Goal: Transaction & Acquisition: Purchase product/service

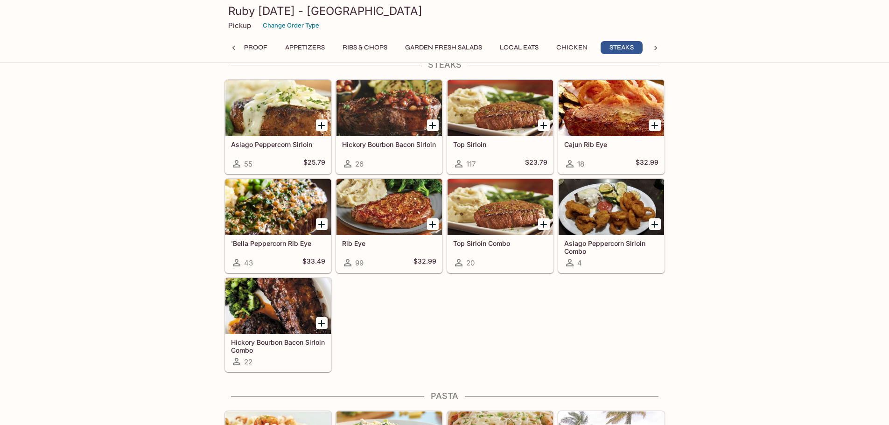
scroll to position [1586, 0]
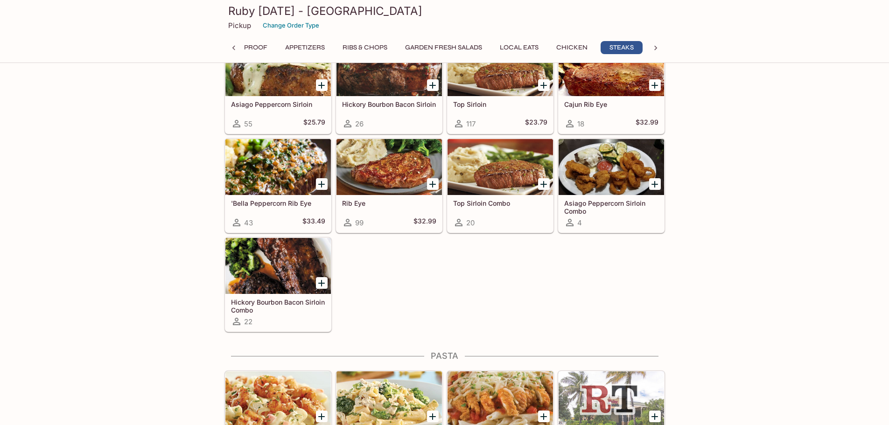
click at [259, 266] on div at bounding box center [277, 266] width 105 height 56
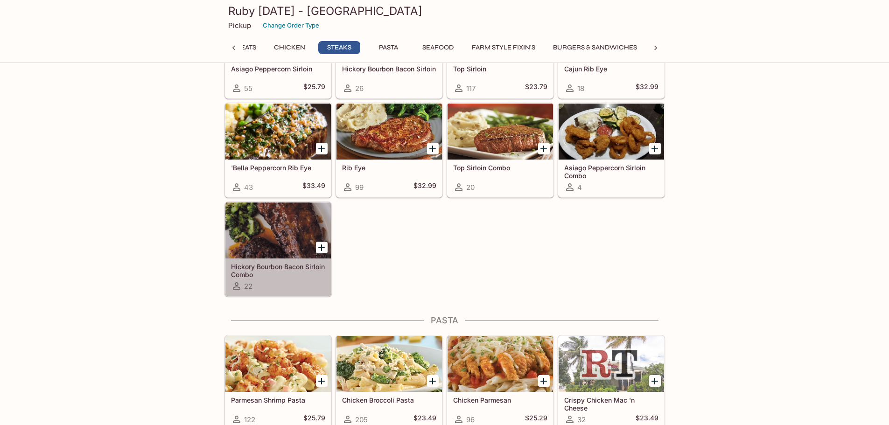
click at [278, 236] on div at bounding box center [277, 230] width 105 height 56
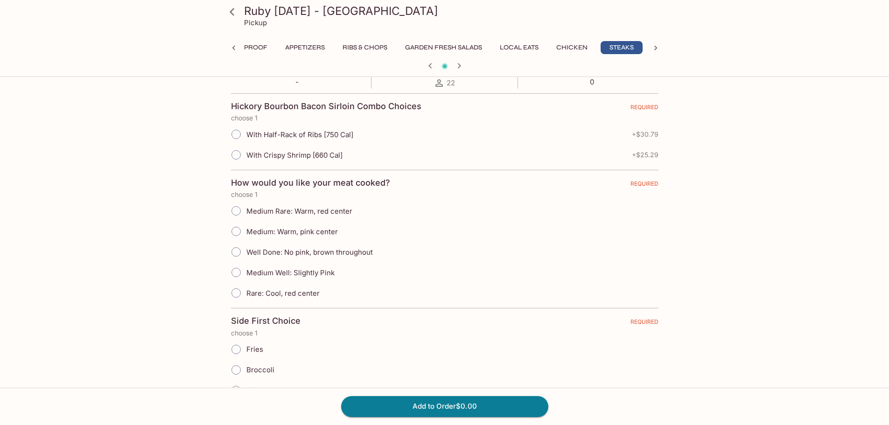
click at [236, 233] on input "Medium: Warm, pink center" at bounding box center [236, 232] width 20 height 20
radio input "true"
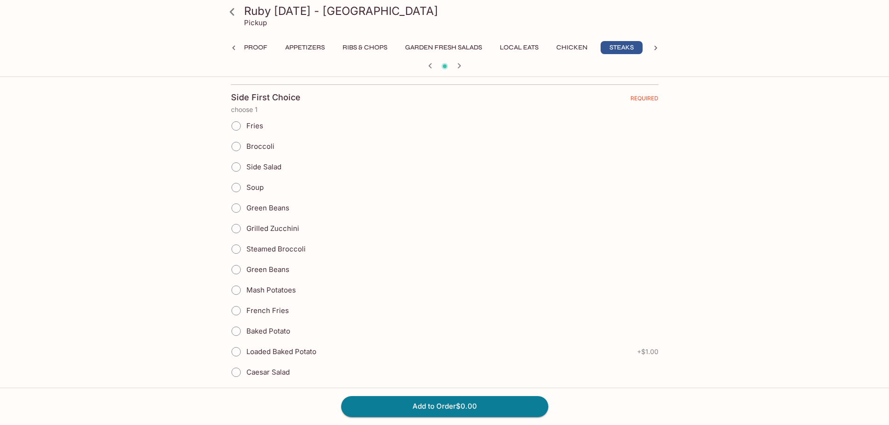
scroll to position [420, 0]
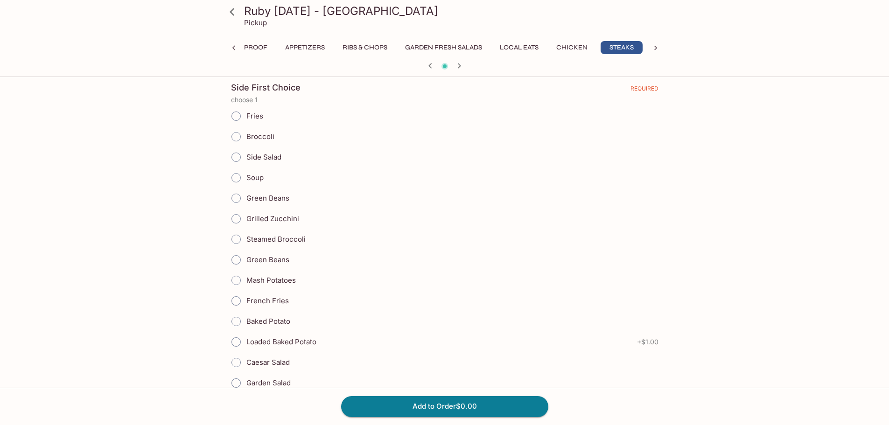
click at [236, 278] on input "Mash Potatoes" at bounding box center [236, 281] width 20 height 20
radio input "true"
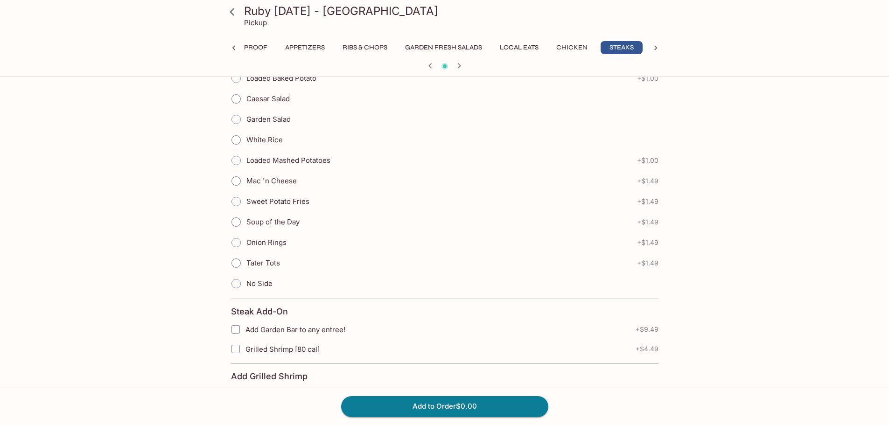
scroll to position [1213, 0]
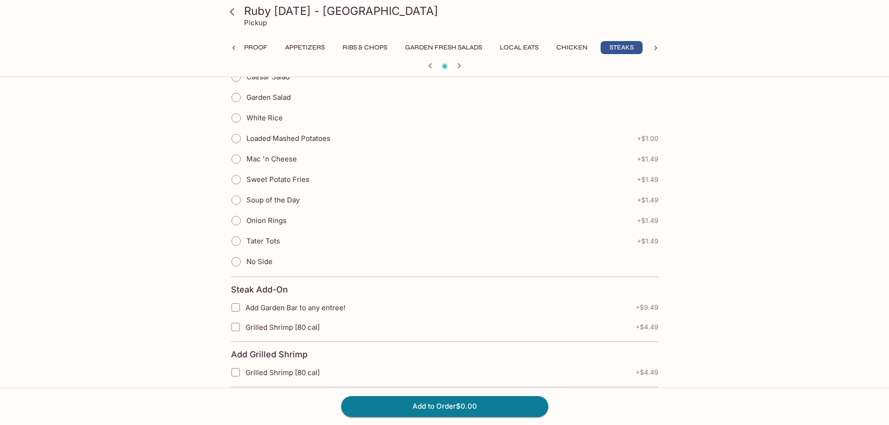
click at [231, 221] on input "Onion Rings" at bounding box center [236, 221] width 20 height 20
radio input "true"
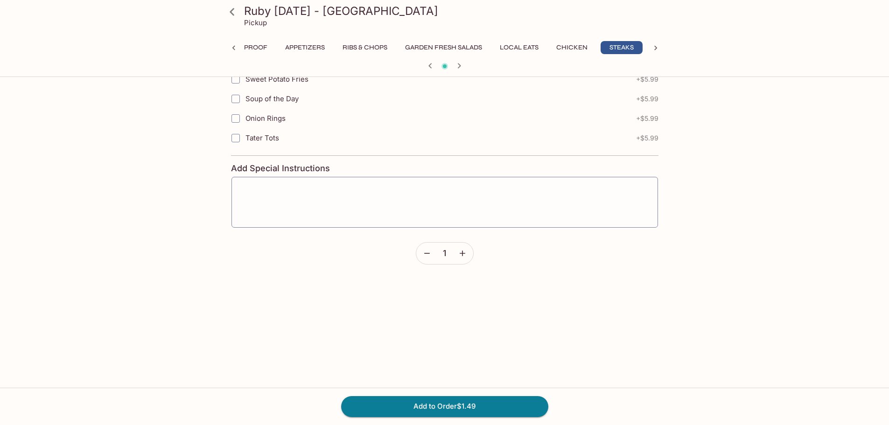
scroll to position [1791, 0]
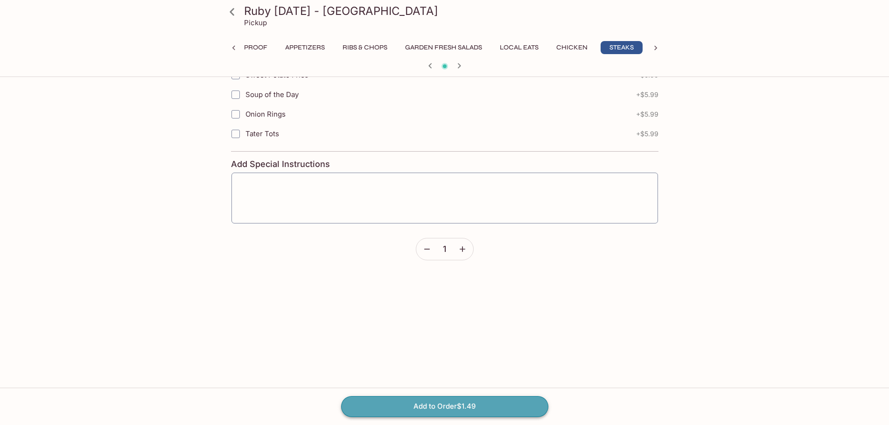
click at [448, 410] on button "Add to Order $1.49" at bounding box center [444, 406] width 207 height 21
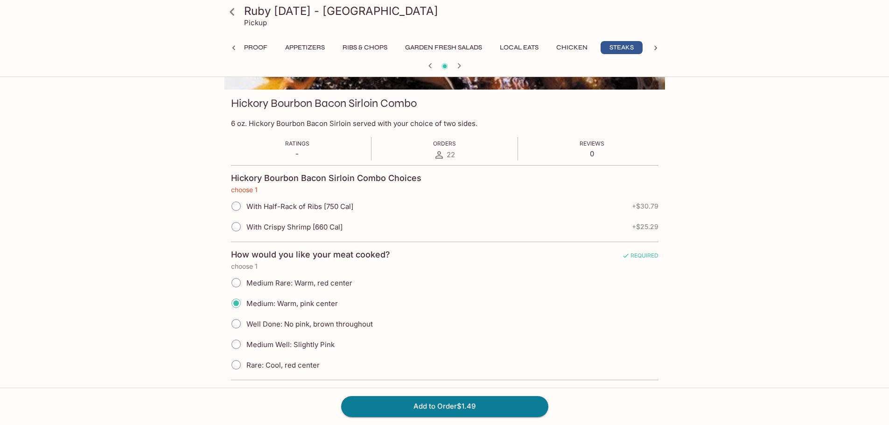
scroll to position [112, 0]
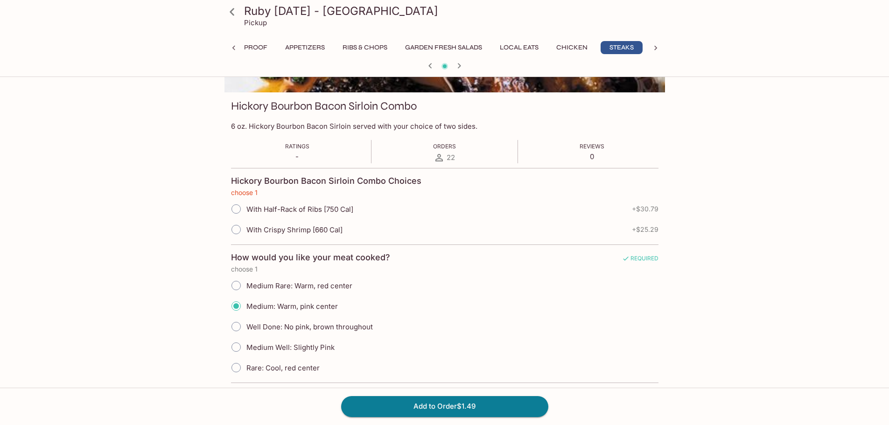
click at [234, 227] on input "With Crispy Shrimp [660 Cal]" at bounding box center [236, 230] width 20 height 20
radio input "true"
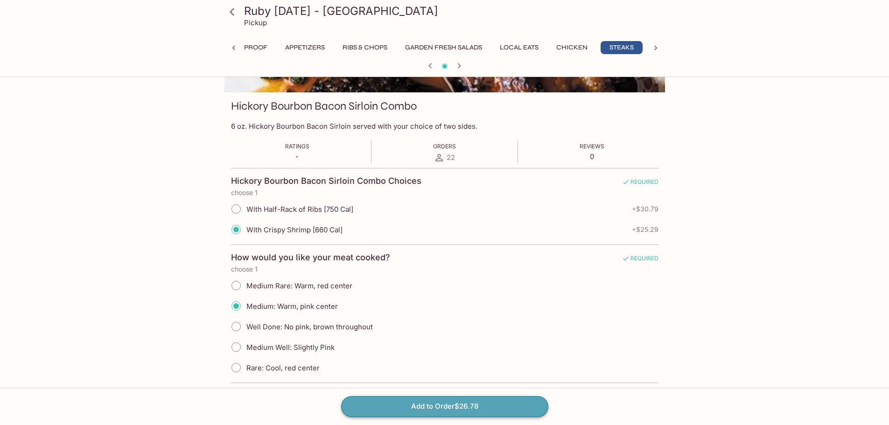
click at [485, 404] on button "Add to Order $26.78" at bounding box center [444, 406] width 207 height 21
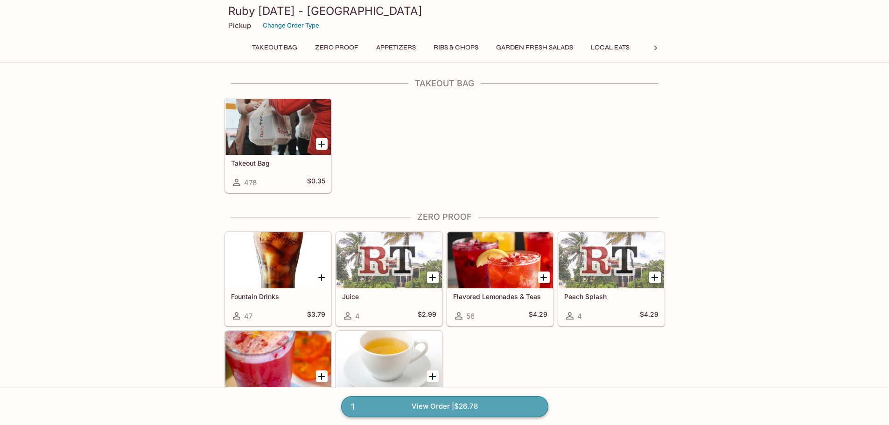
click at [445, 406] on link "1 View Order | $26.78" at bounding box center [444, 406] width 207 height 21
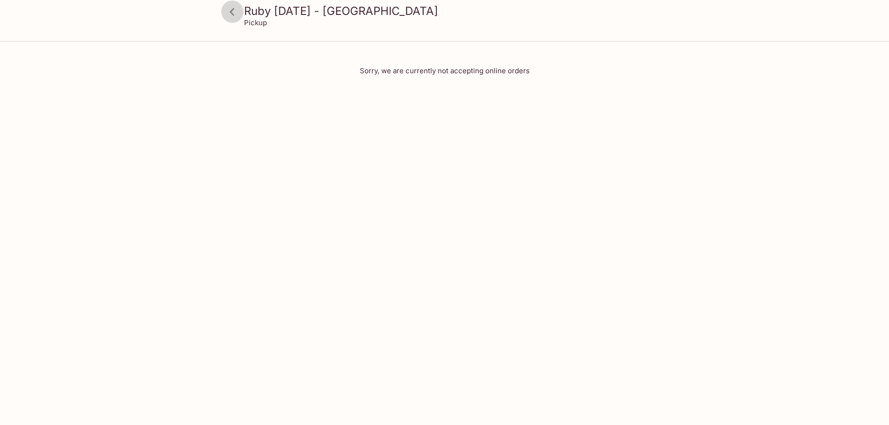
click at [231, 13] on icon at bounding box center [232, 11] width 5 height 7
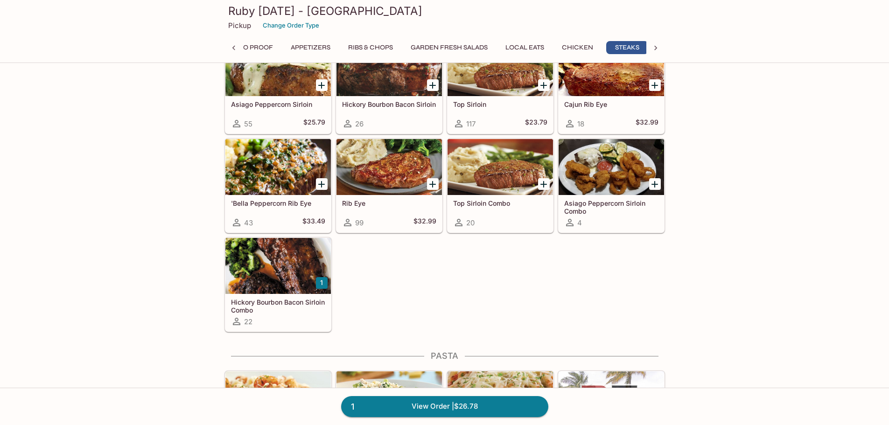
scroll to position [0, 91]
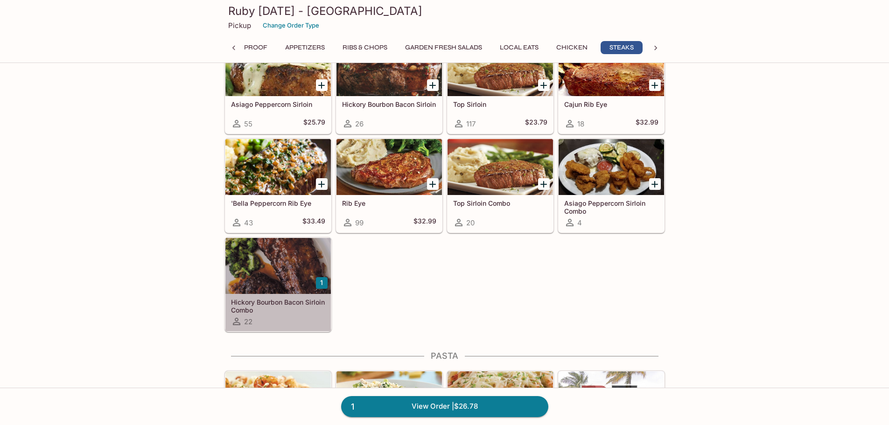
click at [266, 257] on div at bounding box center [277, 266] width 105 height 56
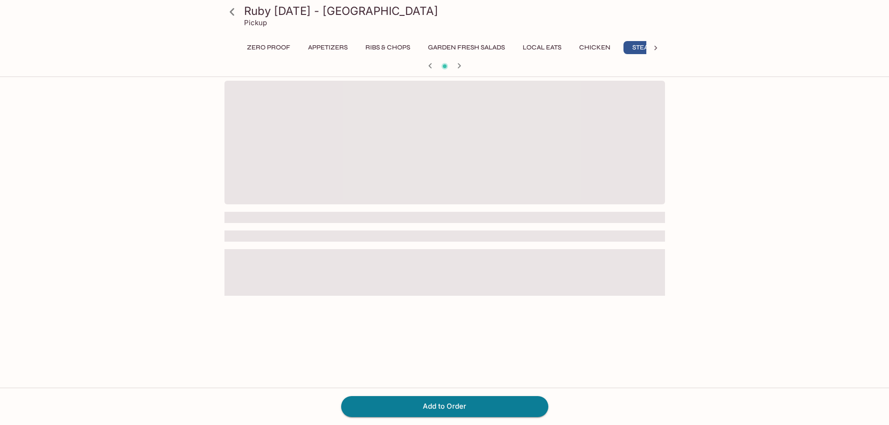
scroll to position [0, 91]
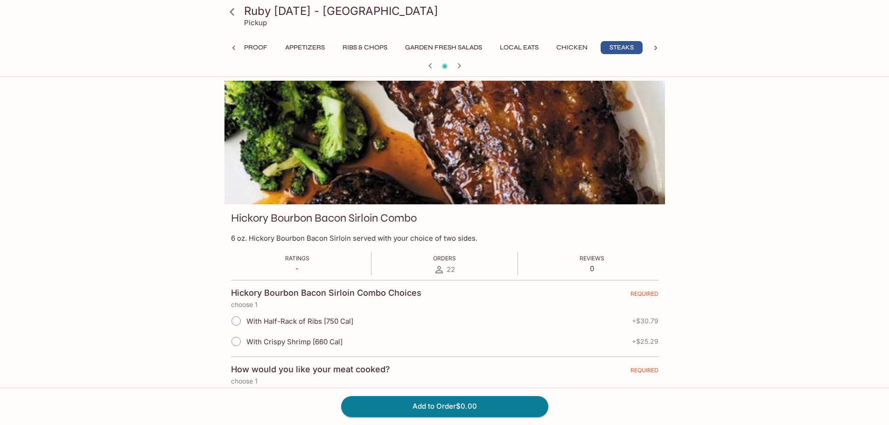
click at [370, 123] on div at bounding box center [444, 143] width 440 height 124
click at [459, 65] on icon "button" at bounding box center [458, 65] width 3 height 5
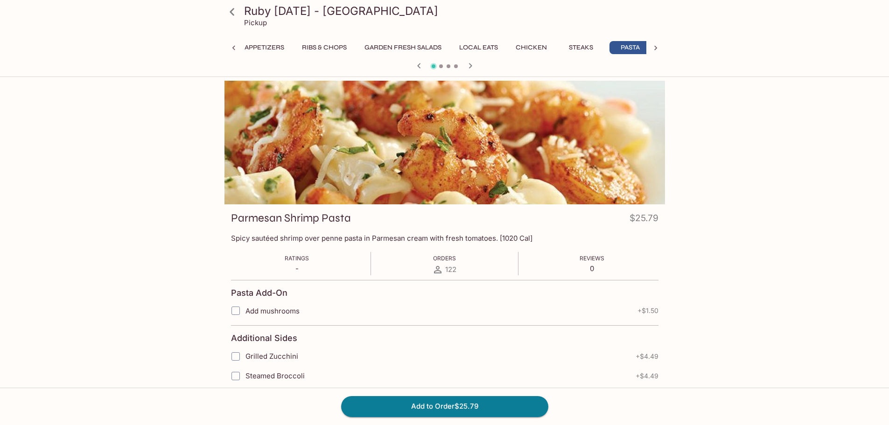
scroll to position [0, 140]
click at [417, 69] on icon "button" at bounding box center [418, 65] width 11 height 11
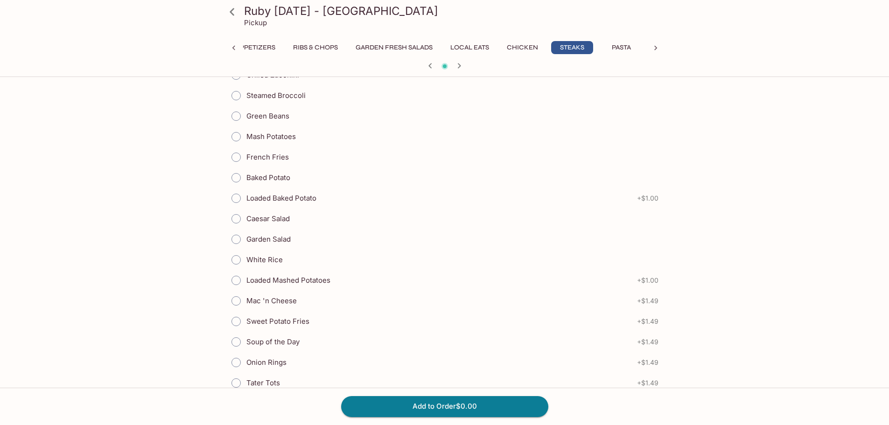
scroll to position [1073, 0]
click at [234, 255] on input "White Rice" at bounding box center [236, 258] width 20 height 20
radio input "true"
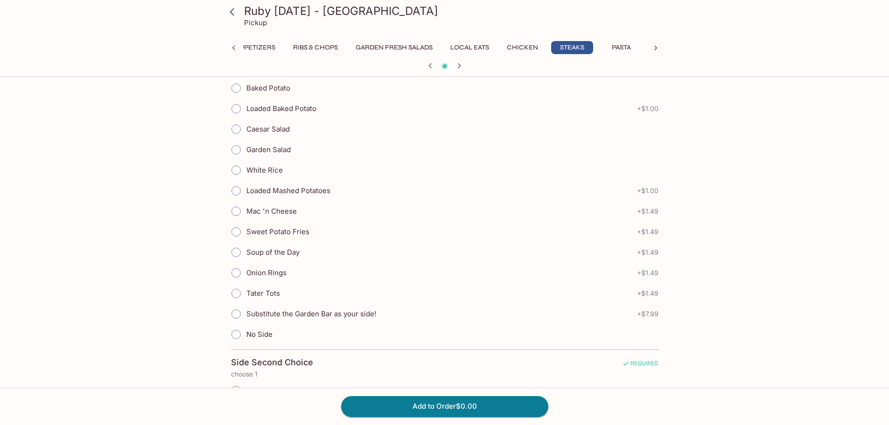
scroll to position [606, 0]
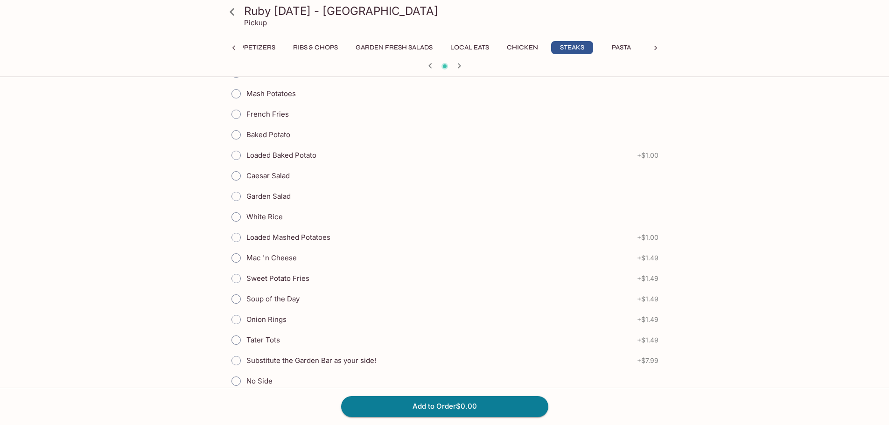
click at [245, 93] on input "Mash Potatoes" at bounding box center [236, 94] width 20 height 20
radio input "true"
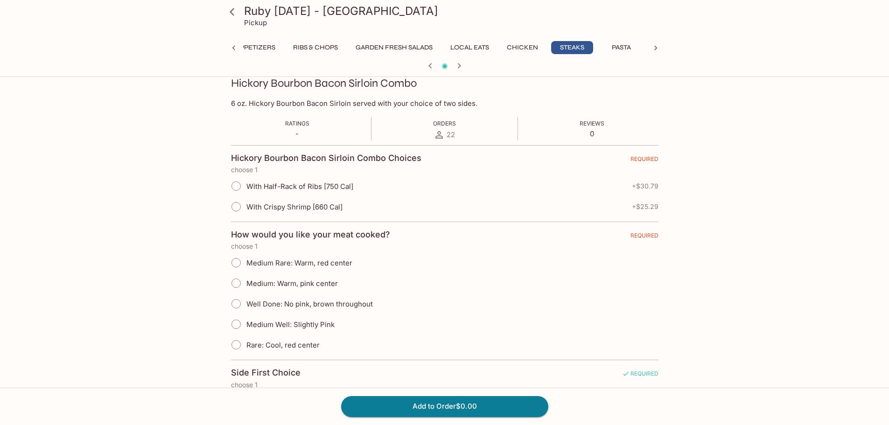
scroll to position [140, 0]
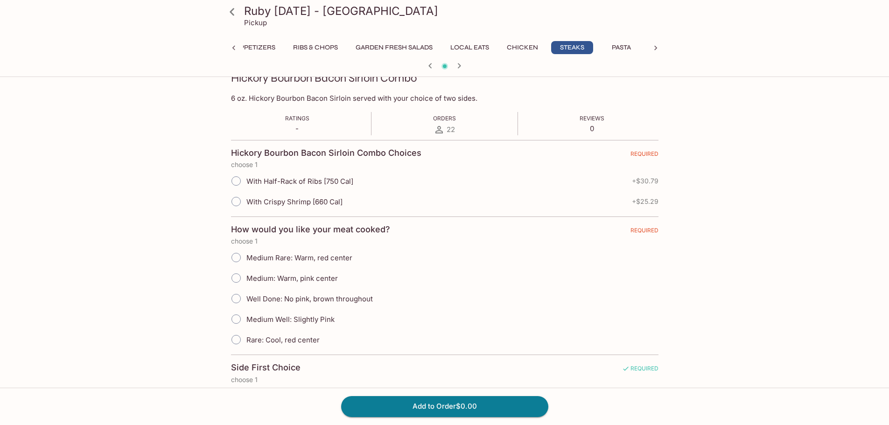
click at [234, 202] on input "With Crispy Shrimp [660 Cal]" at bounding box center [236, 202] width 20 height 20
radio input "true"
click at [242, 276] on input "Medium: Warm, pink center" at bounding box center [236, 278] width 20 height 20
radio input "true"
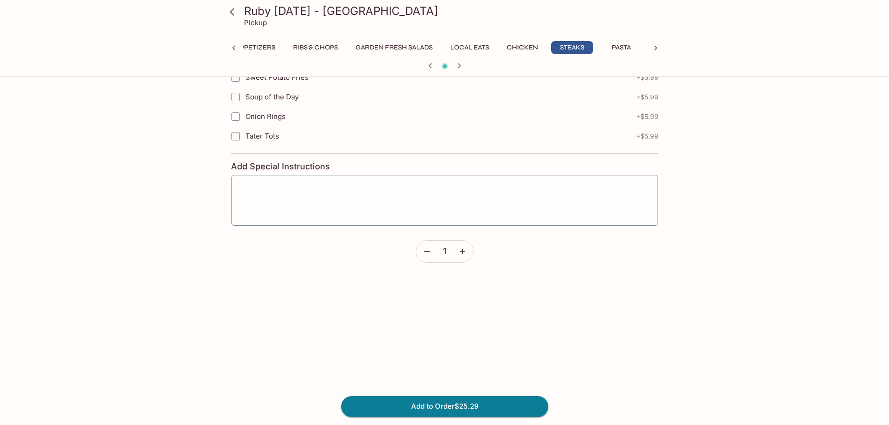
scroll to position [1791, 0]
click at [436, 405] on button "Add to Order $25.29" at bounding box center [444, 406] width 207 height 21
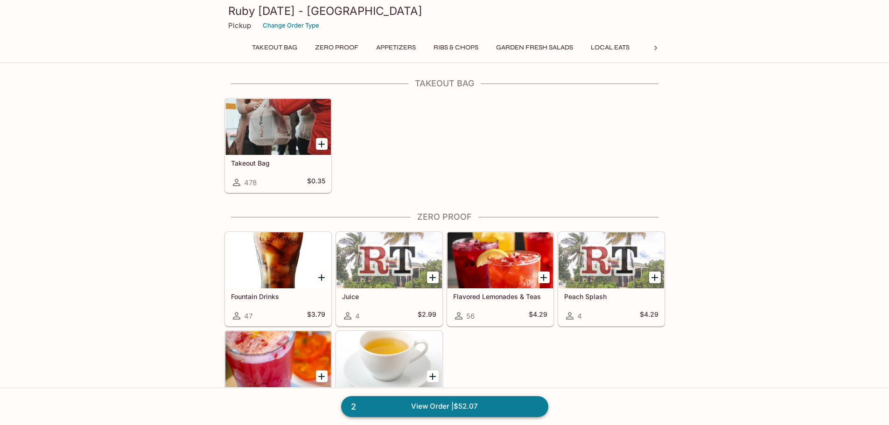
click at [436, 406] on link "2 View Order | $52.07" at bounding box center [444, 406] width 207 height 21
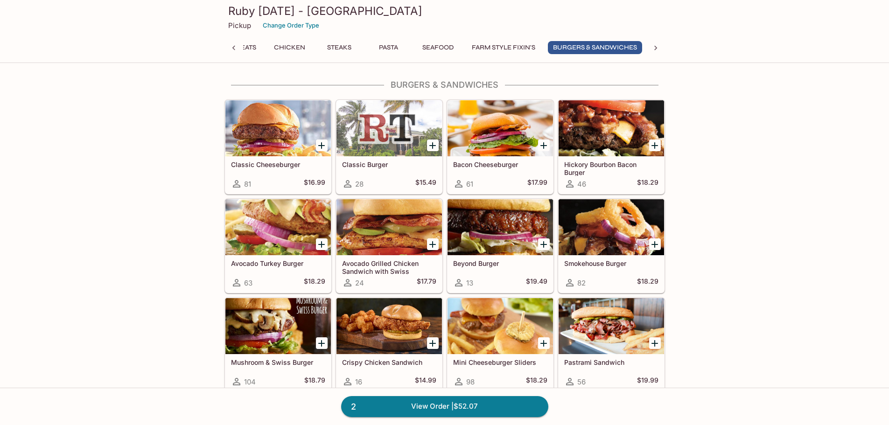
scroll to position [2652, 0]
